Goal: Task Accomplishment & Management: Manage account settings

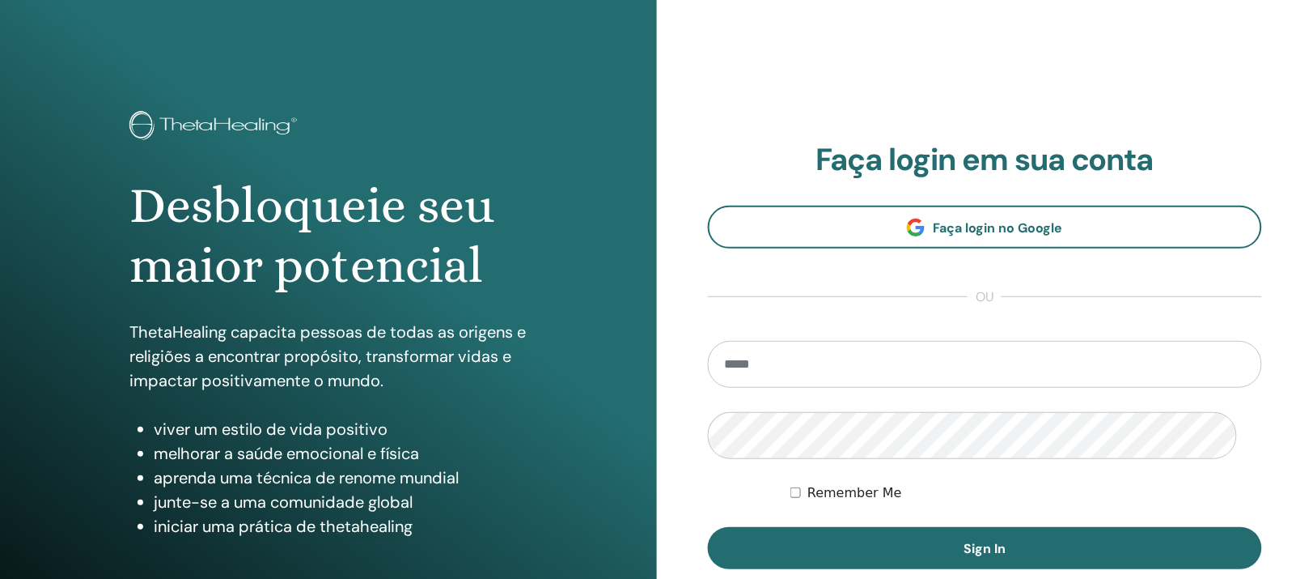
scroll to position [202, 0]
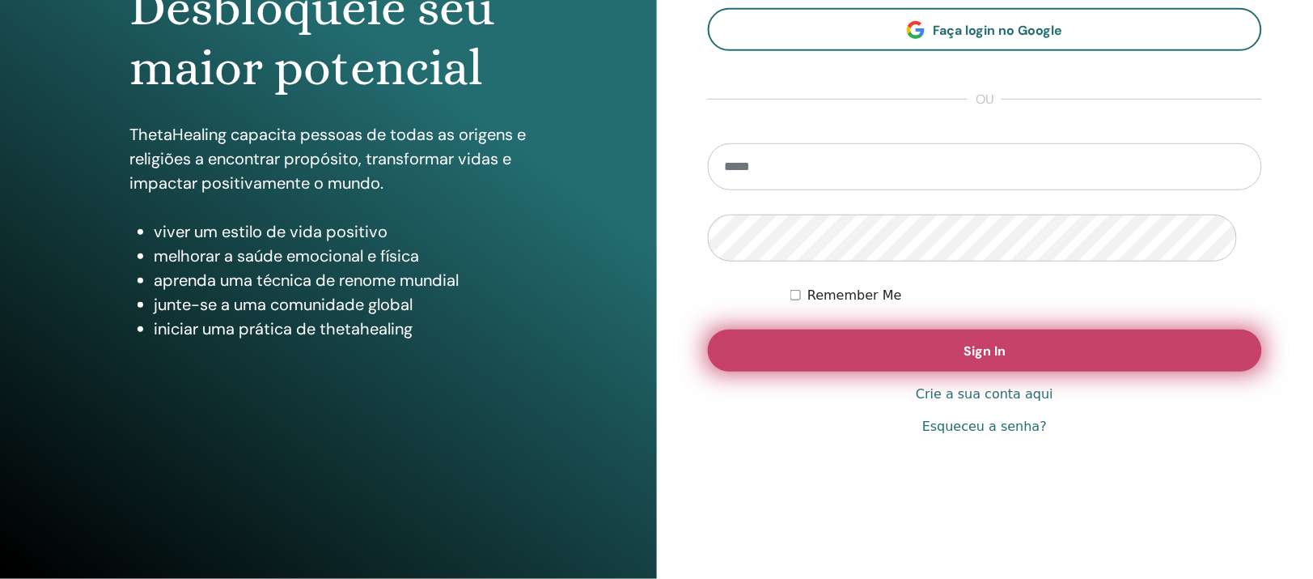
type input "**********"
click at [907, 371] on button "Sign In" at bounding box center [985, 350] width 555 height 42
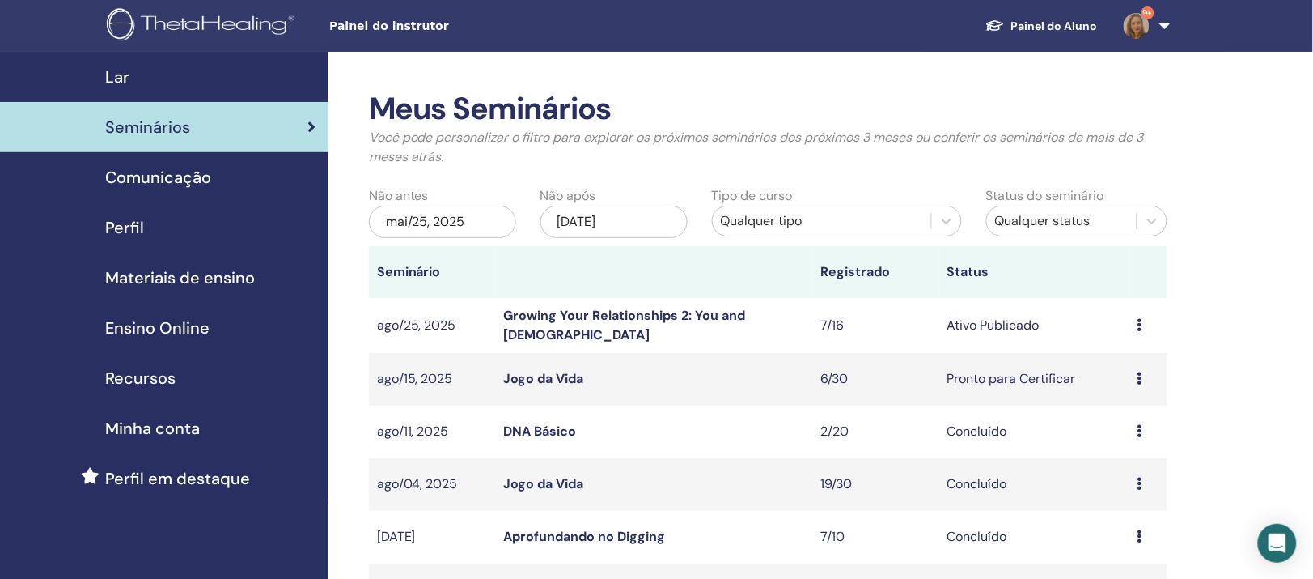
click at [686, 343] on link "Growing Your Relationships 2: You and God" at bounding box center [624, 325] width 242 height 36
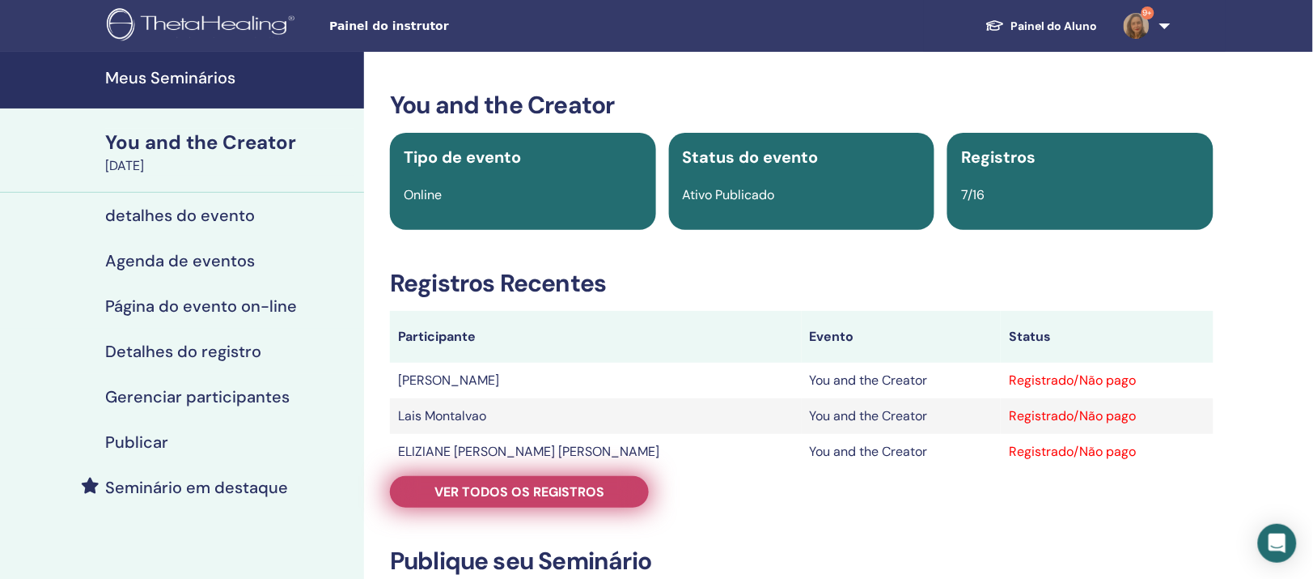
click at [551, 500] on span "Ver todos os registros" at bounding box center [520, 491] width 170 height 17
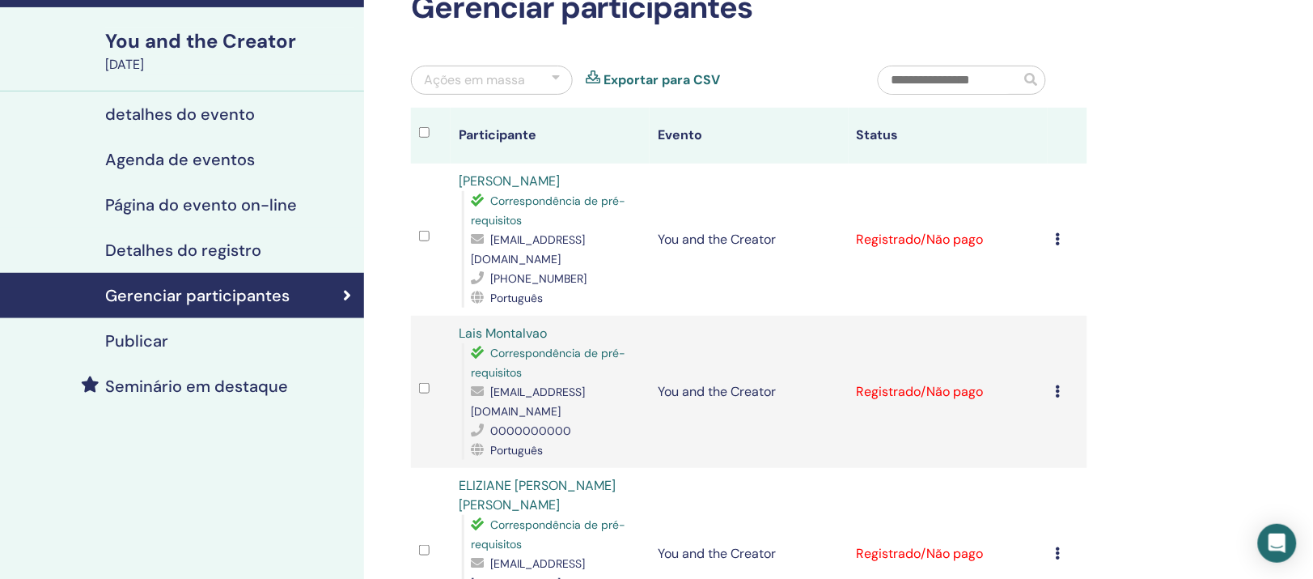
scroll to position [202, 0]
